Goal: Task Accomplishment & Management: Manage account settings

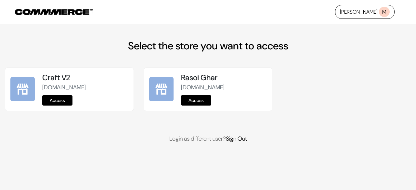
click at [233, 139] on link "Sign Out" at bounding box center [236, 139] width 21 height 8
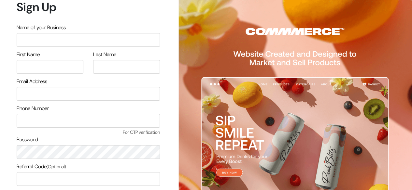
scroll to position [55, 0]
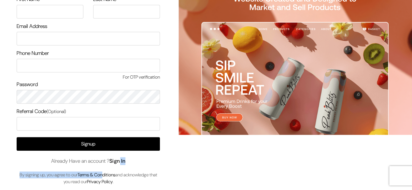
drag, startPoint x: 121, startPoint y: 166, endPoint x: 123, endPoint y: 160, distance: 6.1
click at [123, 160] on div "Signup Already Have an account ? Sign In By signing up, you agree to our Terms …" at bounding box center [88, 161] width 143 height 48
click at [123, 160] on link "Sign In" at bounding box center [117, 161] width 16 height 7
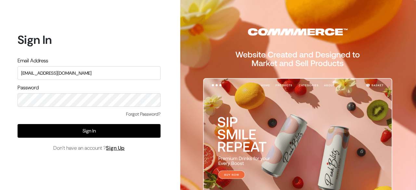
type input "demo@outdocart.in"
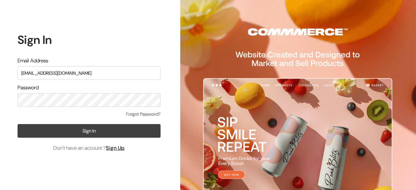
drag, startPoint x: 114, startPoint y: 139, endPoint x: 108, endPoint y: 135, distance: 6.6
click at [108, 135] on div "Forgot Password? Sign In Don’t have an account ? Sign Up" at bounding box center [89, 131] width 143 height 41
click at [108, 135] on button "Sign In" at bounding box center [89, 131] width 143 height 14
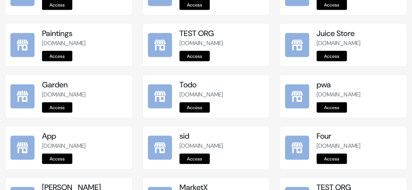
scroll to position [877, 0]
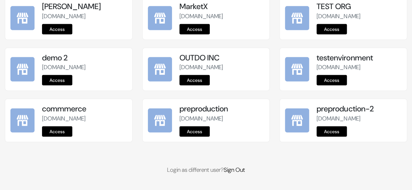
click at [185, 127] on link "Access" at bounding box center [194, 132] width 30 height 10
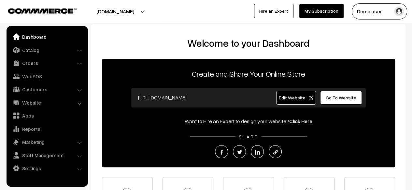
click at [292, 98] on span "Edit Website" at bounding box center [295, 98] width 35 height 6
